Goal: Task Accomplishment & Management: Complete application form

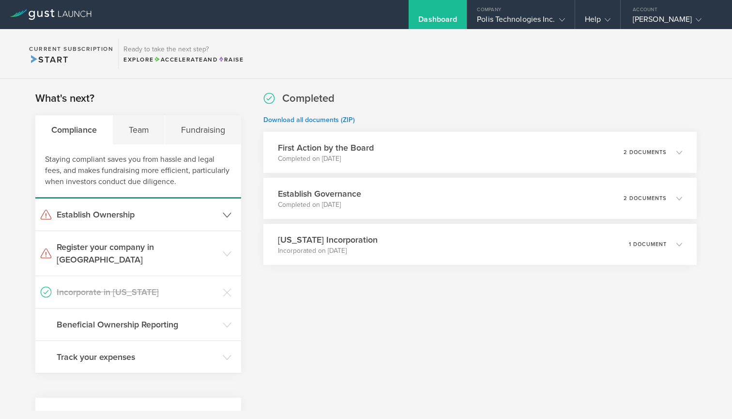
click at [149, 217] on h3 "Establish Ownership" at bounding box center [137, 214] width 161 height 13
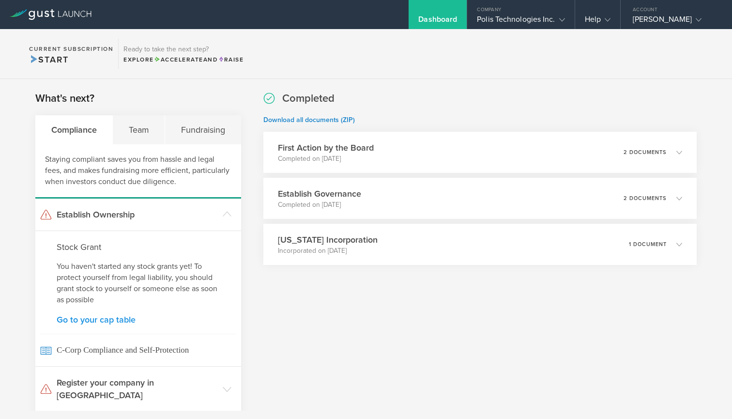
click at [114, 318] on link "Go to your cap table" at bounding box center [138, 319] width 163 height 9
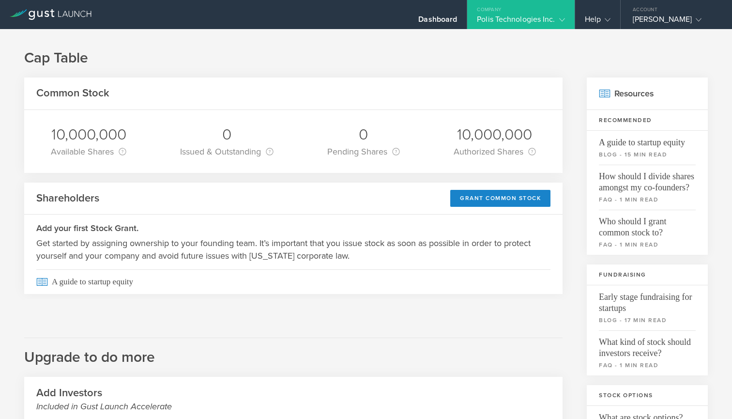
scroll to position [22, 0]
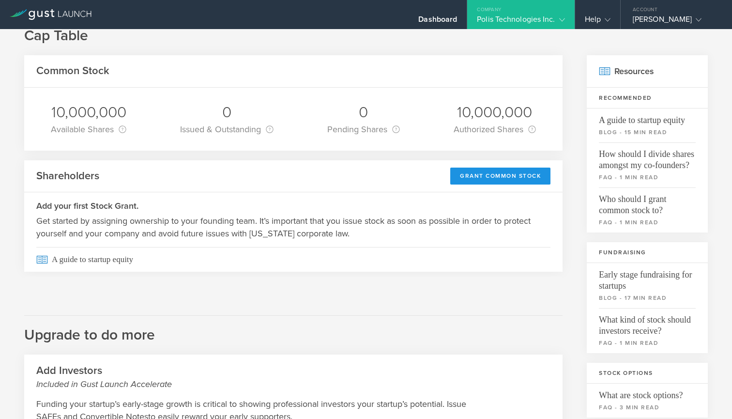
click at [499, 172] on div "Grant Common Stock" at bounding box center [500, 176] width 100 height 17
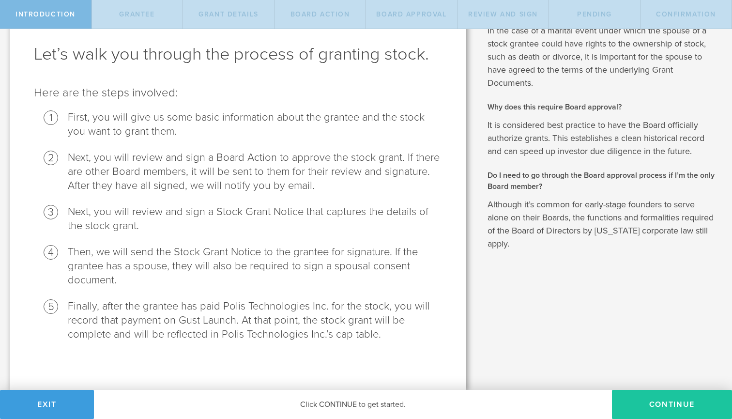
scroll to position [44, 0]
click at [673, 406] on button "Continue" at bounding box center [672, 404] width 120 height 29
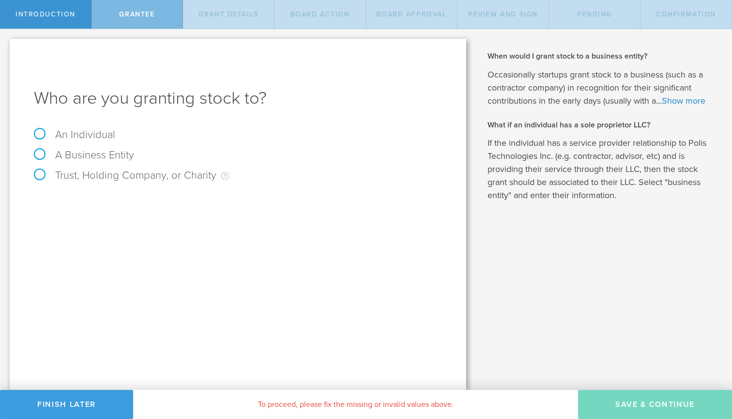
click at [76, 130] on label "An Individual" at bounding box center [74, 134] width 81 height 13
click at [6, 45] on input "An Individual" at bounding box center [3, 37] width 6 height 16
radio input "true"
click at [131, 202] on input "text" at bounding box center [275, 202] width 336 height 15
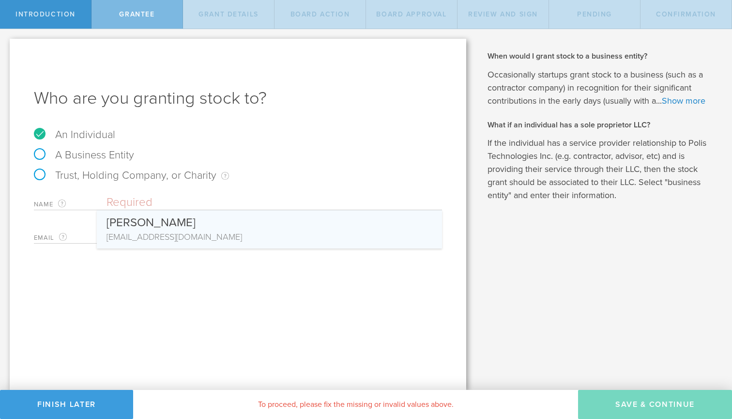
click at [144, 225] on div "[PERSON_NAME]" at bounding box center [270, 220] width 326 height 20
type input "[PERSON_NAME]"
type input "[EMAIL_ADDRESS][DOMAIN_NAME]"
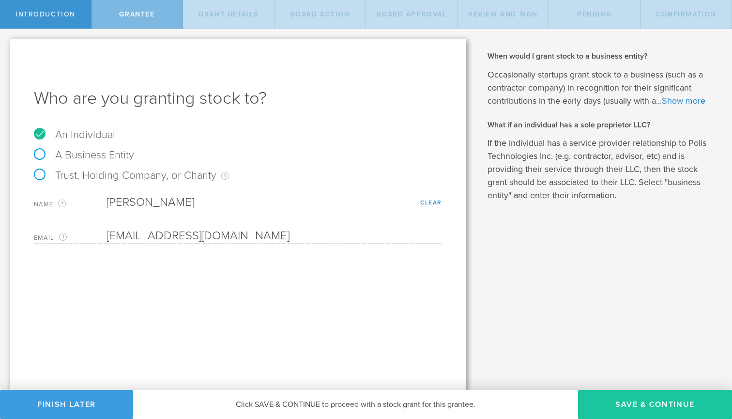
click at [651, 404] on button "Save & Continue" at bounding box center [655, 404] width 154 height 29
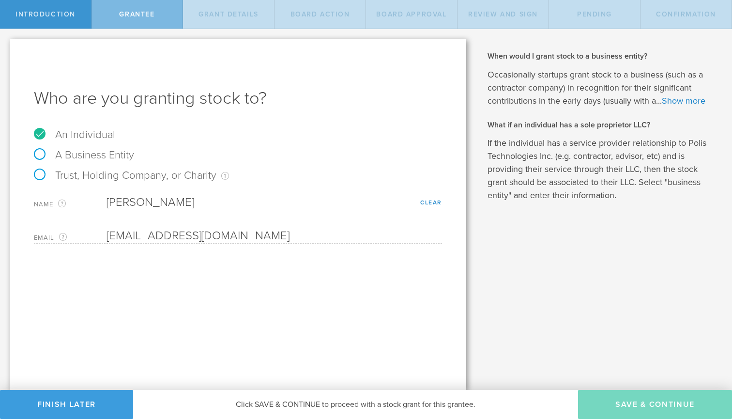
type input "48"
type input "12"
select select "none"
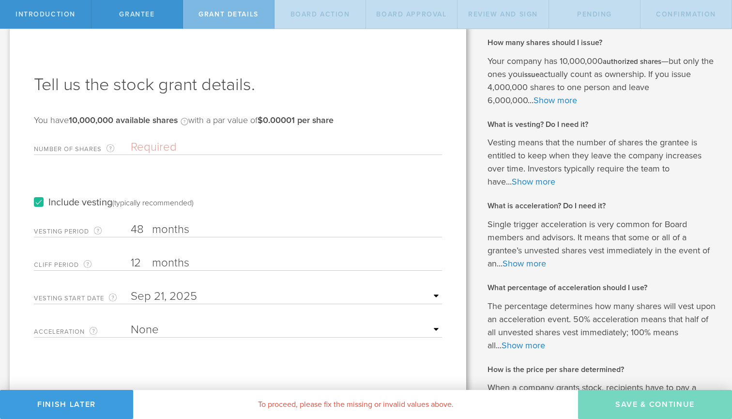
scroll to position [12, 0]
click at [213, 148] on input "Number of Shares The total amount of stock the company is granting to this reci…" at bounding box center [286, 148] width 311 height 15
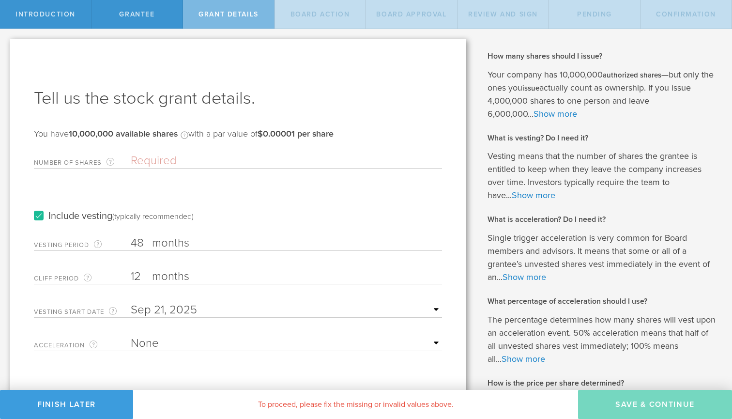
scroll to position [0, 0]
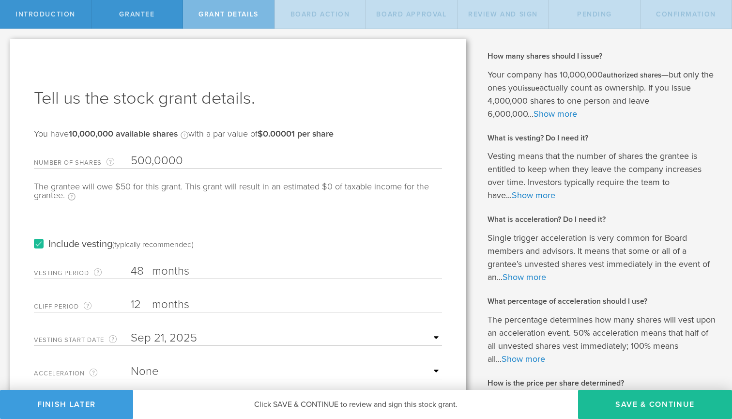
type input "5,000,000"
click at [226, 211] on div "Include vesting (typically recommended)" at bounding box center [238, 234] width 408 height 49
click at [572, 114] on link "Show more" at bounding box center [556, 114] width 44 height 11
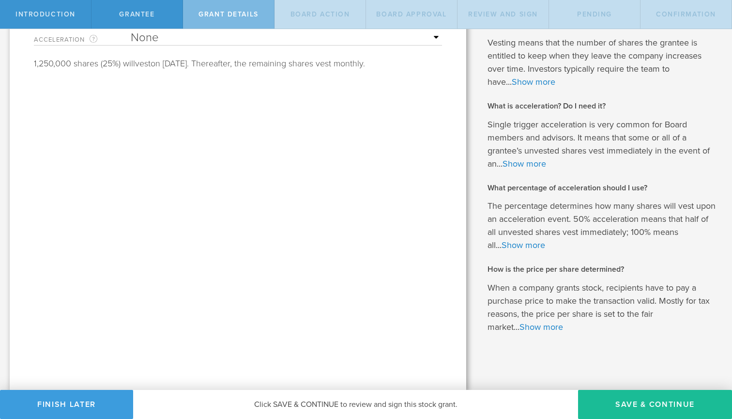
scroll to position [333, 0]
click at [532, 163] on link "Show more" at bounding box center [525, 164] width 44 height 11
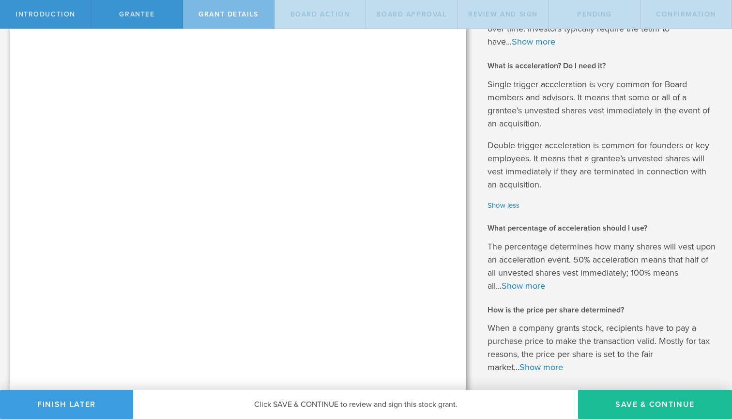
scroll to position [375, 0]
click at [535, 285] on link "Show more" at bounding box center [524, 284] width 44 height 11
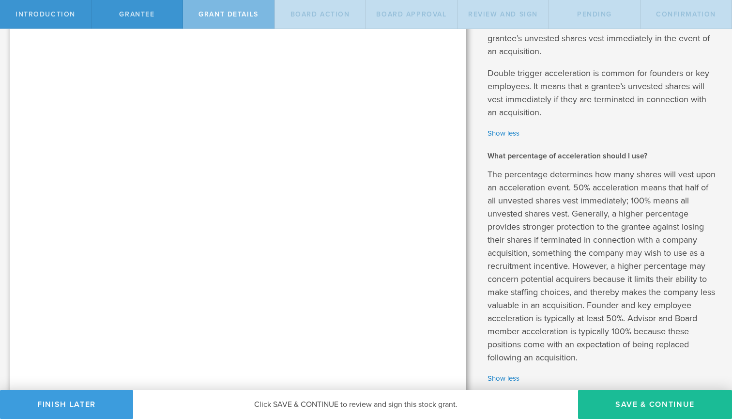
scroll to position [453, 0]
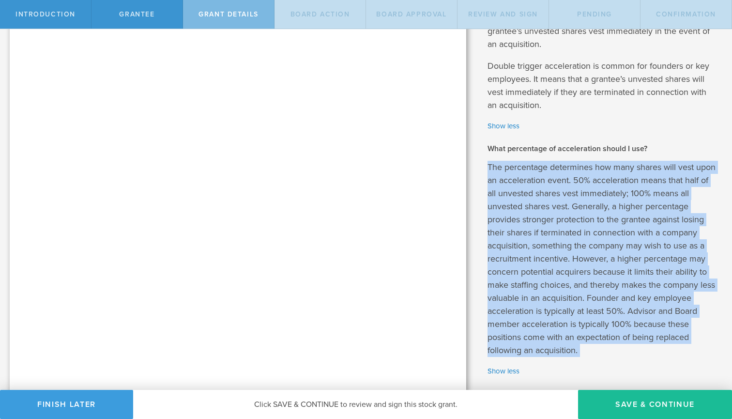
drag, startPoint x: 487, startPoint y: 163, endPoint x: 604, endPoint y: 359, distance: 228.5
click at [604, 359] on div "The percentage determines how many shares will vest upon an acceleration event.…" at bounding box center [603, 269] width 230 height 216
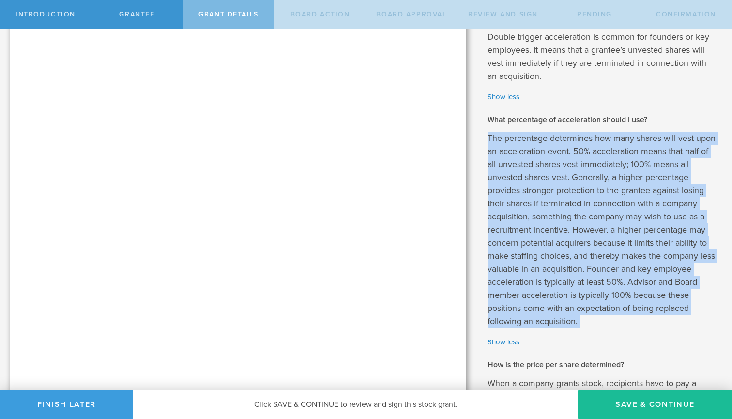
scroll to position [493, 0]
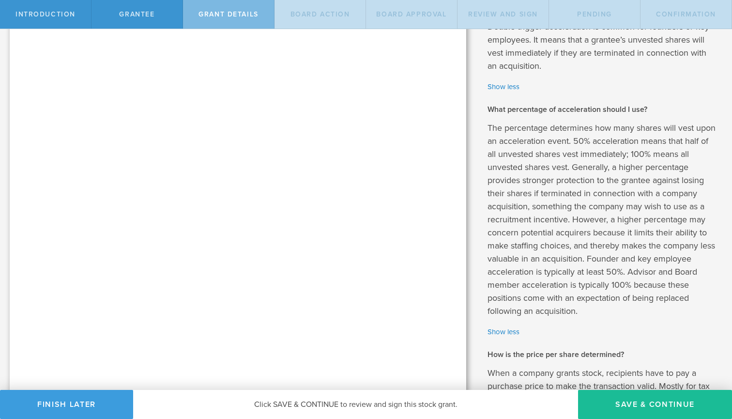
click at [610, 294] on p "The percentage determines how many shares will vest upon an acceleration event.…" at bounding box center [603, 220] width 230 height 196
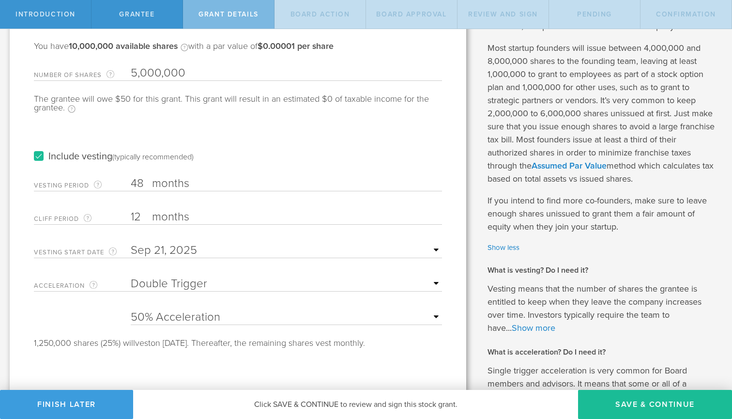
scroll to position [127, 0]
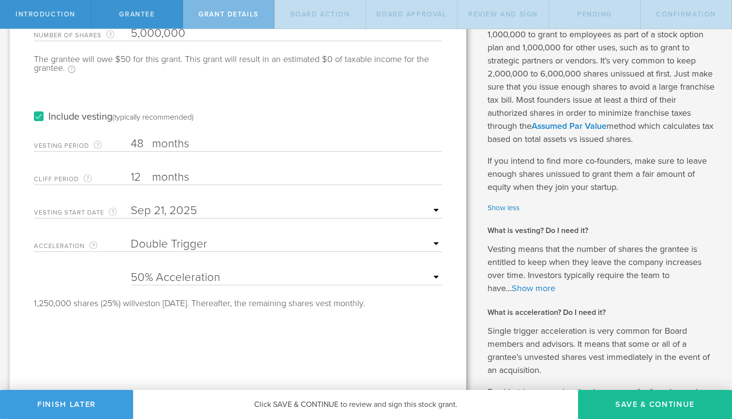
select select "none"
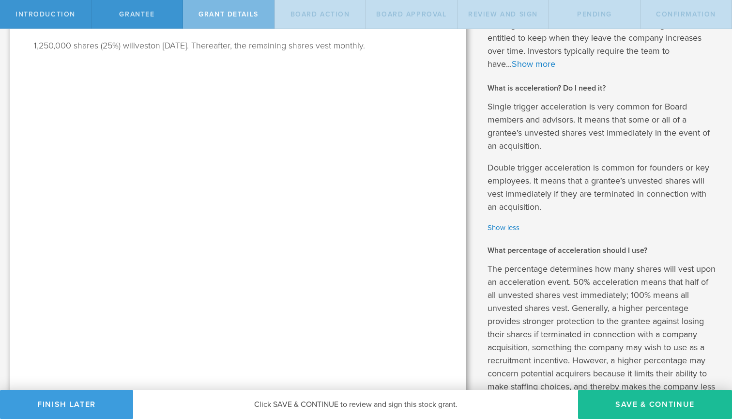
scroll to position [294, 0]
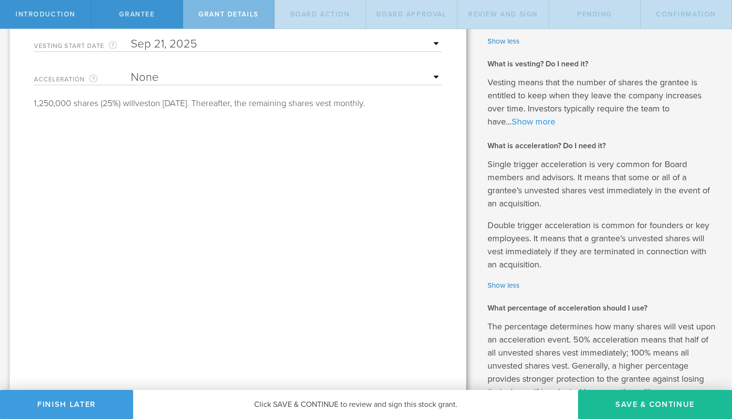
click at [531, 120] on link "Show more" at bounding box center [534, 121] width 44 height 11
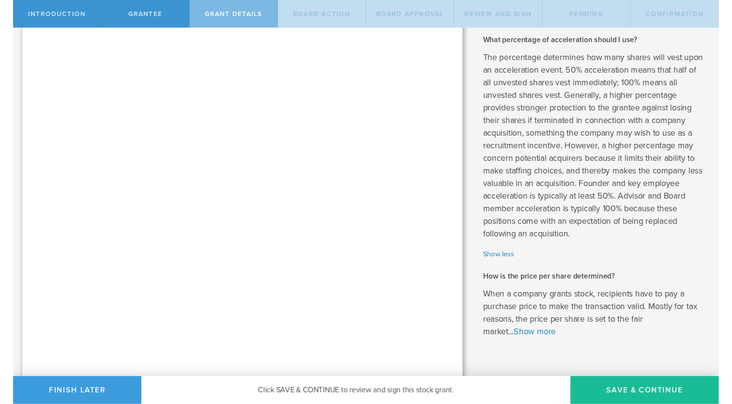
scroll to position [668, 0]
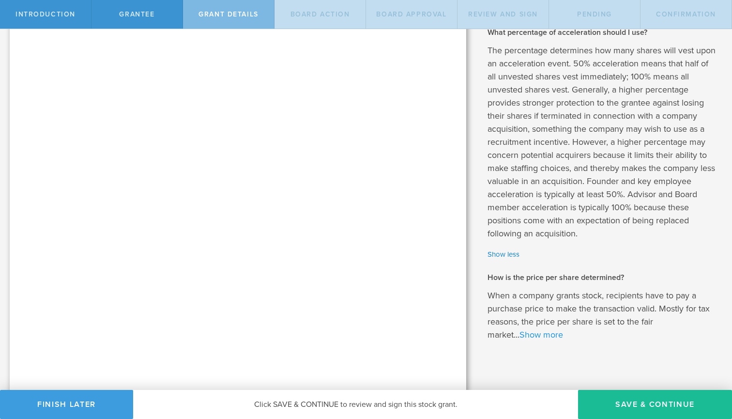
click at [545, 336] on link "Show more" at bounding box center [542, 334] width 44 height 11
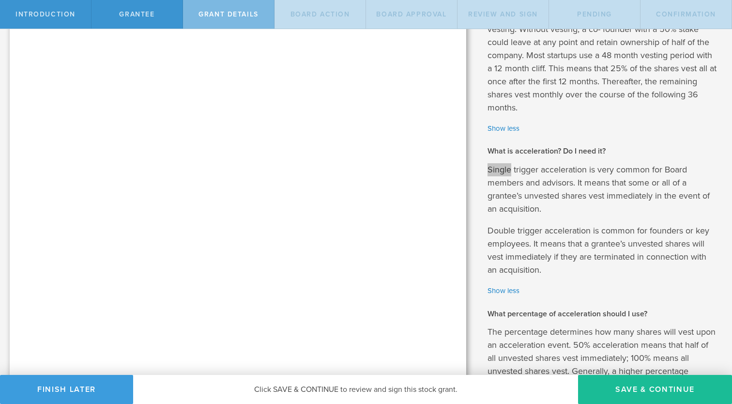
scroll to position [383, 0]
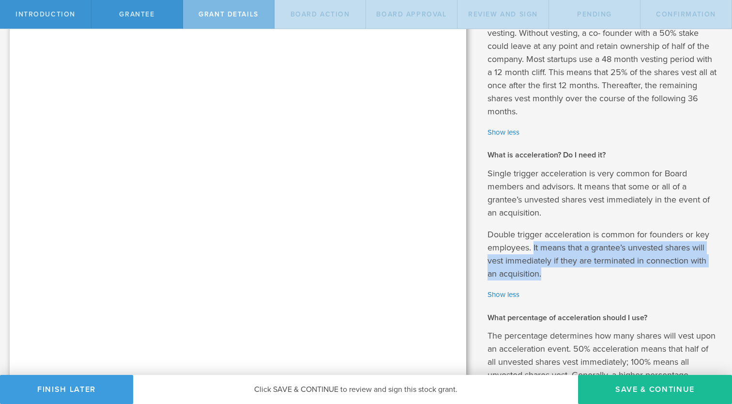
drag, startPoint x: 534, startPoint y: 246, endPoint x: 563, endPoint y: 269, distance: 37.5
click at [563, 269] on p "Double trigger acceleration is common for founders or key employees. It means t…" at bounding box center [603, 254] width 230 height 52
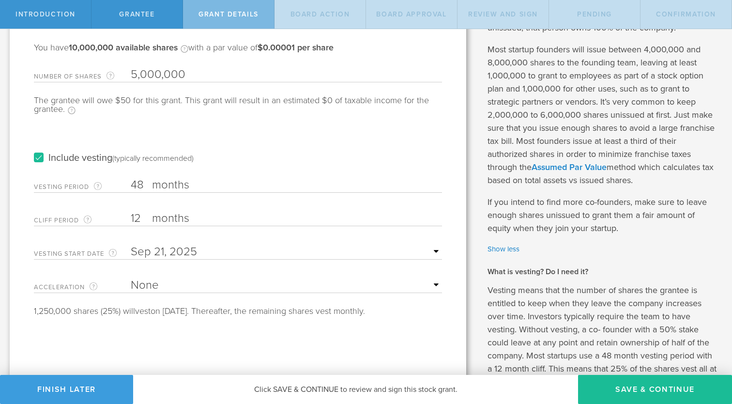
scroll to position [52, 0]
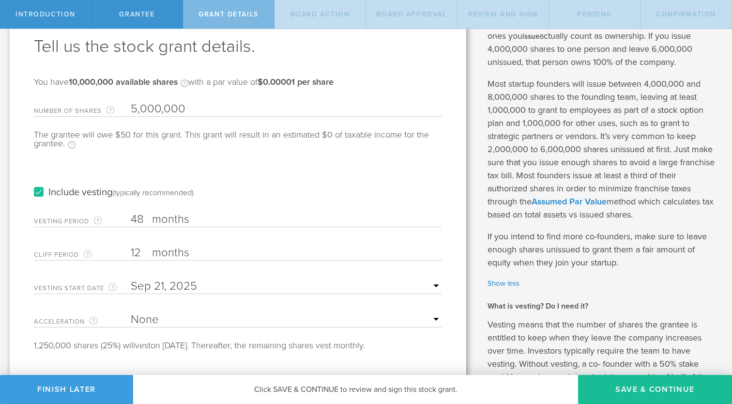
click at [173, 108] on input "5,000,000" at bounding box center [286, 109] width 311 height 15
